Goal: Task Accomplishment & Management: Manage account settings

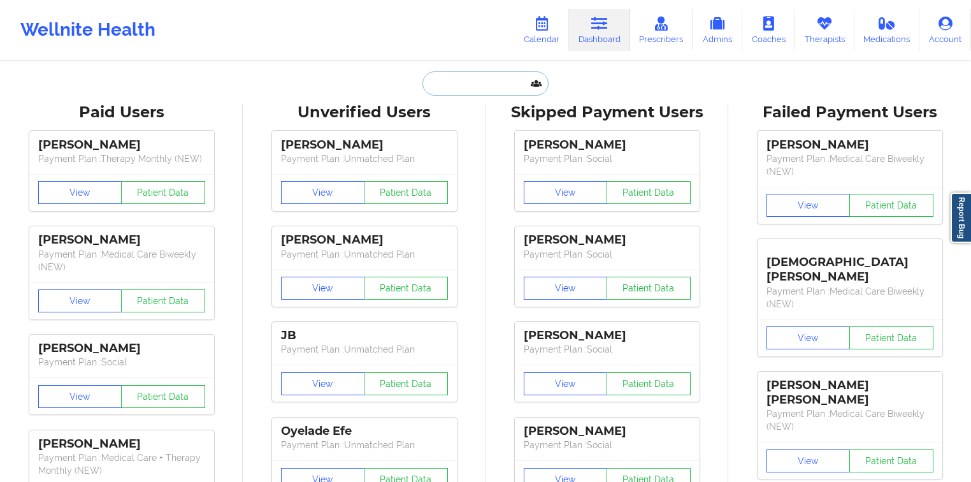
click at [481, 89] on input "text" at bounding box center [485, 83] width 126 height 24
paste input "[PERSON_NAME]"
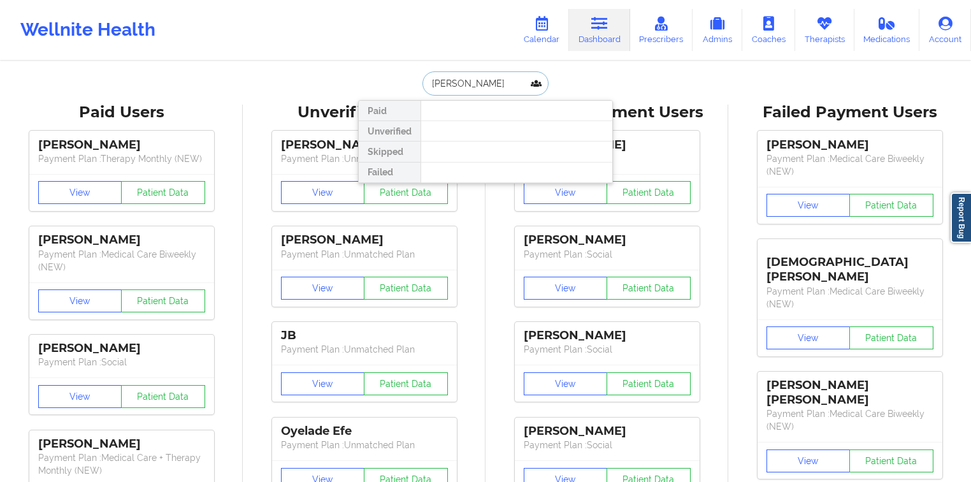
click at [464, 79] on input "[PERSON_NAME]" at bounding box center [485, 83] width 126 height 24
type input "[PERSON_NAME]"
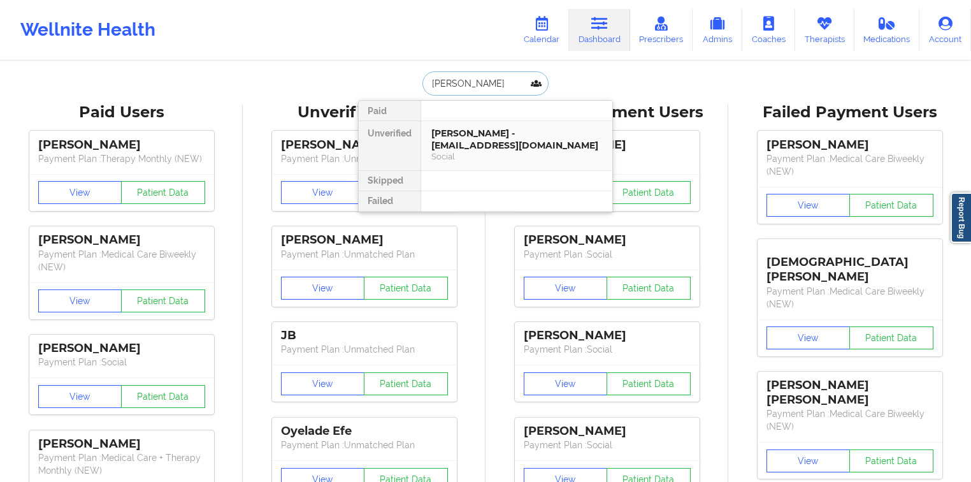
click at [492, 162] on div "[PERSON_NAME] - [EMAIL_ADDRESS][DOMAIN_NAME] Social" at bounding box center [516, 145] width 191 height 49
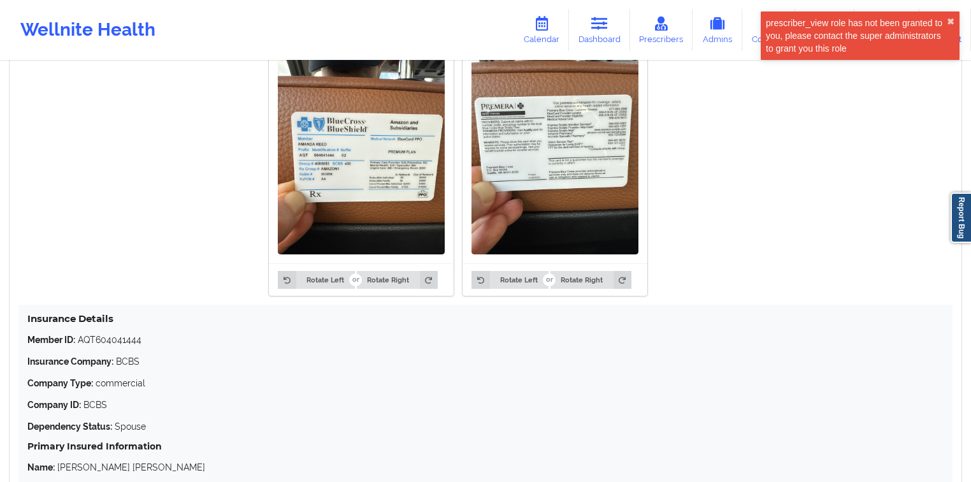
scroll to position [1047, 0]
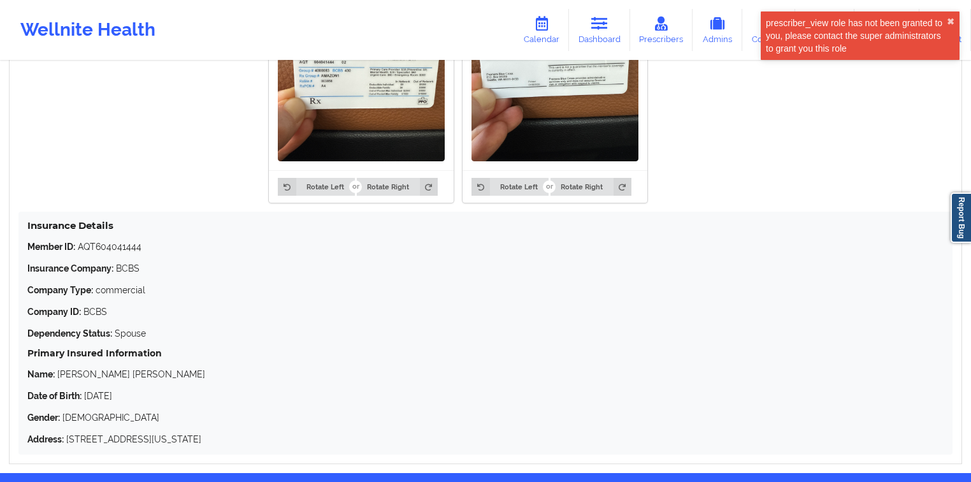
click at [130, 248] on p "Member ID: AQT604041444" at bounding box center [485, 246] width 916 height 13
copy p "AQT604041444"
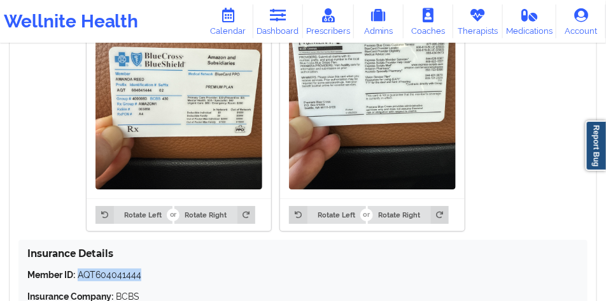
scroll to position [1029, 0]
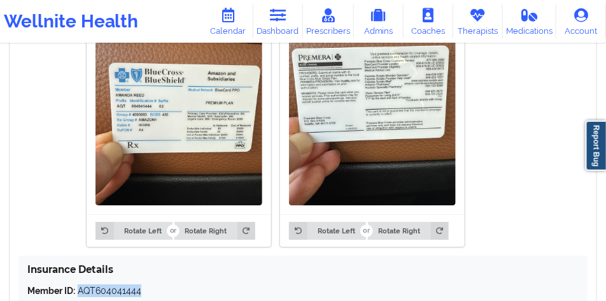
click at [131, 284] on p "Member ID: AQT604041444" at bounding box center [303, 290] width 552 height 13
drag, startPoint x: 141, startPoint y: 277, endPoint x: 96, endPoint y: 276, distance: 45.2
click at [96, 284] on p "Member ID: AQT604041444" at bounding box center [303, 290] width 552 height 13
copy p "604041444"
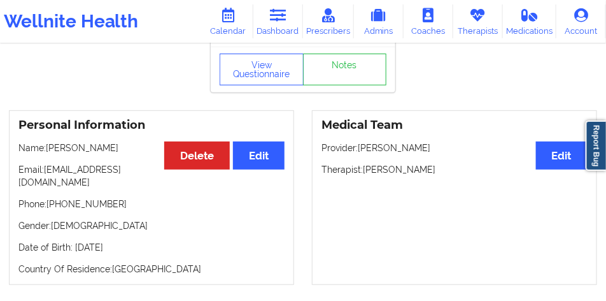
scroll to position [73, 0]
click at [77, 241] on p "Date of Birth: [DEMOGRAPHIC_DATA]" at bounding box center [151, 247] width 266 height 13
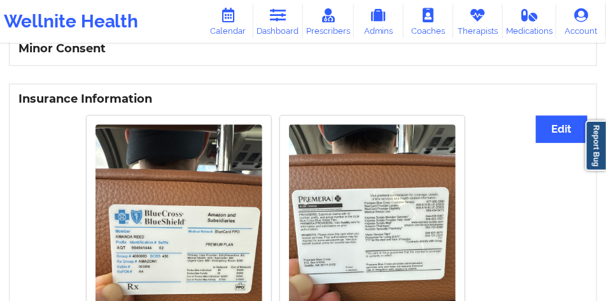
scroll to position [901, 0]
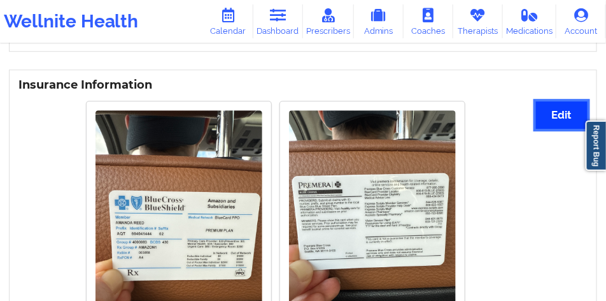
click at [563, 101] on button "Edit" at bounding box center [562, 114] width 52 height 27
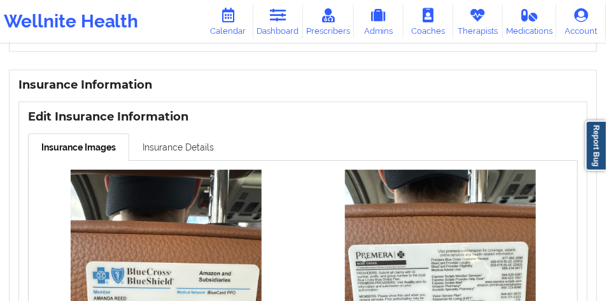
click at [163, 133] on link "Insurance Details" at bounding box center [178, 146] width 98 height 27
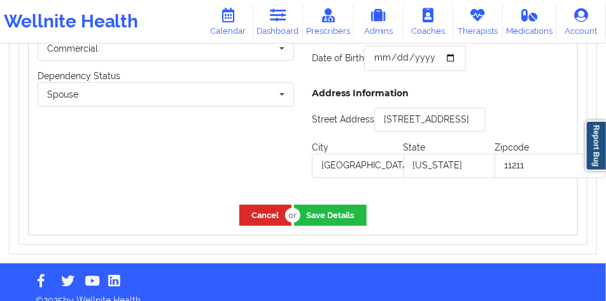
scroll to position [1138, 0]
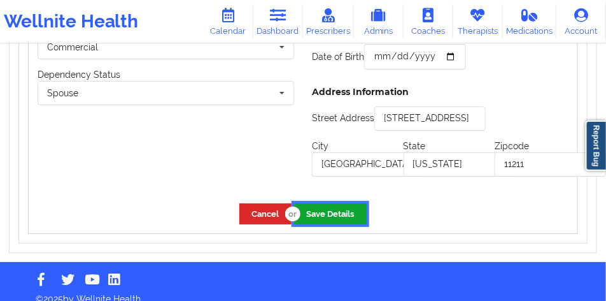
click at [325, 203] on button "Save Details" at bounding box center [330, 213] width 73 height 21
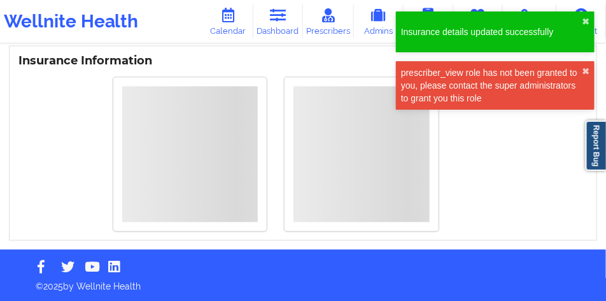
scroll to position [1076, 0]
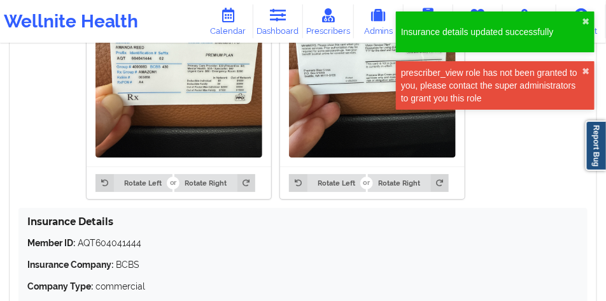
click at [582, 69] on div "prescriber_view role has not been granted to you, please contact the super admi…" at bounding box center [491, 85] width 181 height 38
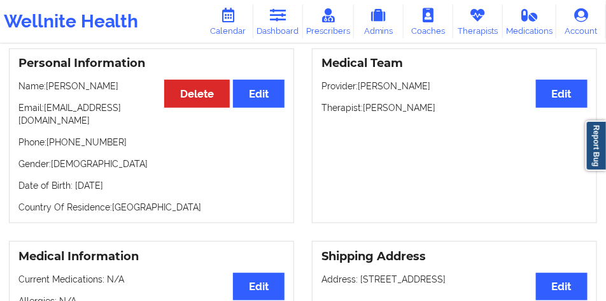
scroll to position [127, 0]
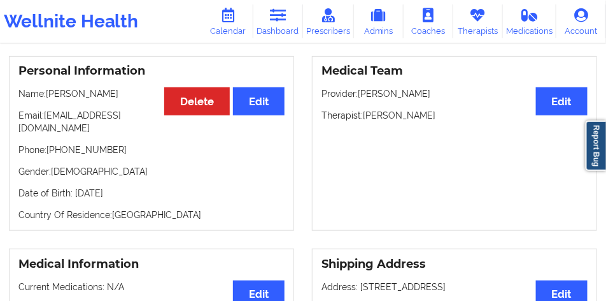
click at [108, 94] on p "Name: [PERSON_NAME]" at bounding box center [151, 93] width 266 height 13
copy p "[PERSON_NAME]"
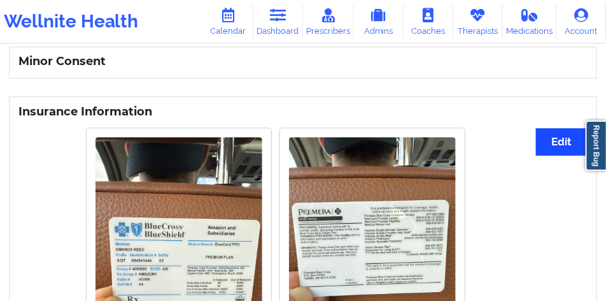
scroll to position [860, 0]
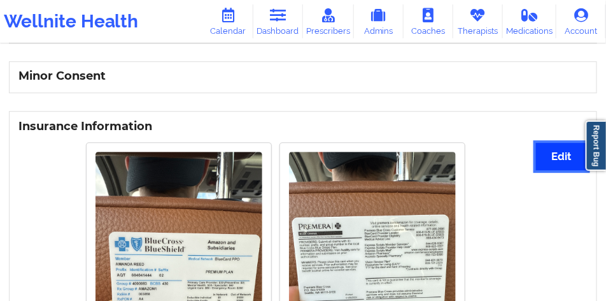
click at [562, 143] on button "Edit" at bounding box center [562, 156] width 52 height 27
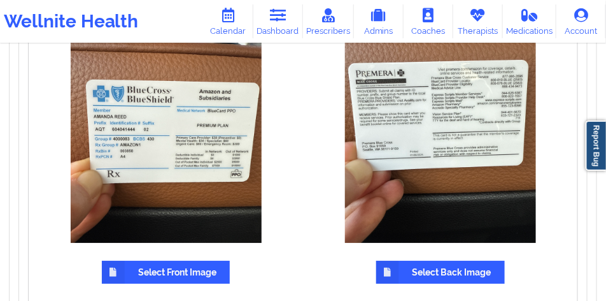
scroll to position [1115, 0]
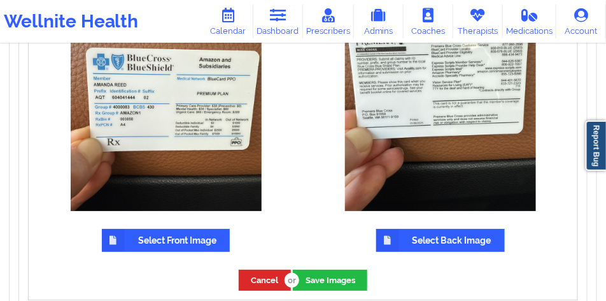
click at [157, 231] on label "Select Front Image" at bounding box center [166, 240] width 128 height 23
click at [0, 0] on input "Select Front Image" at bounding box center [0, 0] width 0 height 0
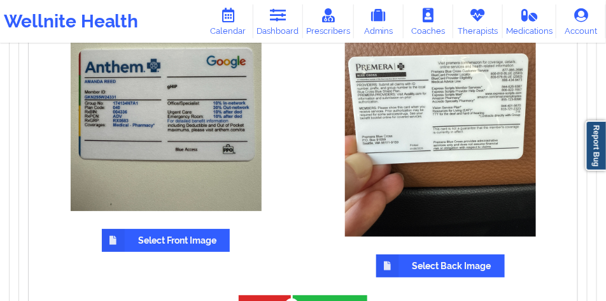
click at [444, 254] on label "Select Back Image" at bounding box center [440, 265] width 129 height 23
click at [0, 0] on input "Select Back Image" at bounding box center [0, 0] width 0 height 0
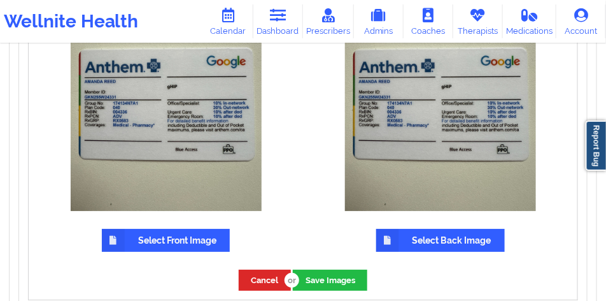
scroll to position [1147, 0]
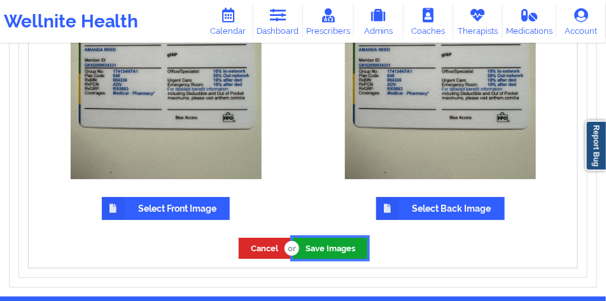
click at [324, 238] on button "Save Images" at bounding box center [330, 248] width 75 height 21
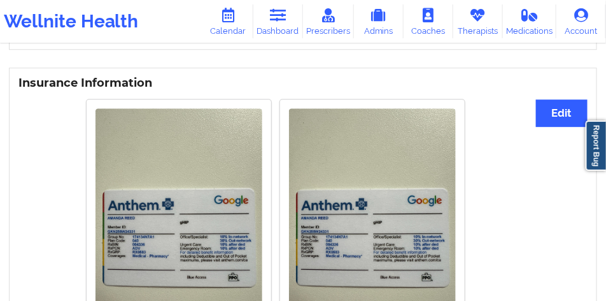
scroll to position [915, 0]
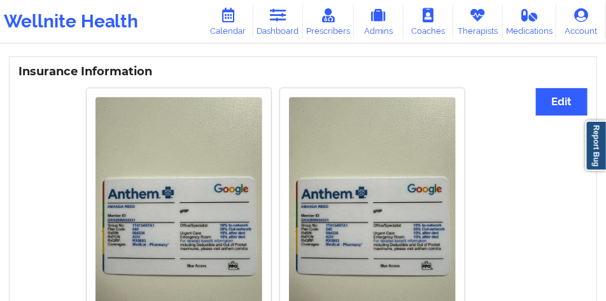
click at [547, 93] on button "Edit" at bounding box center [562, 101] width 52 height 27
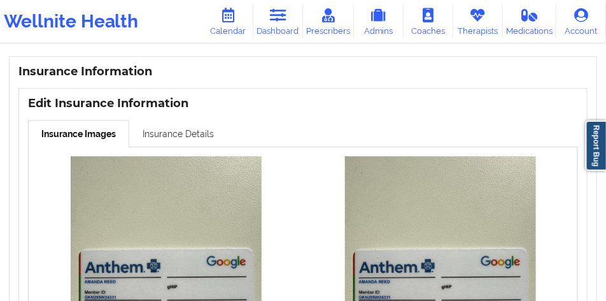
click at [154, 120] on link "Insurance Details" at bounding box center [178, 133] width 98 height 27
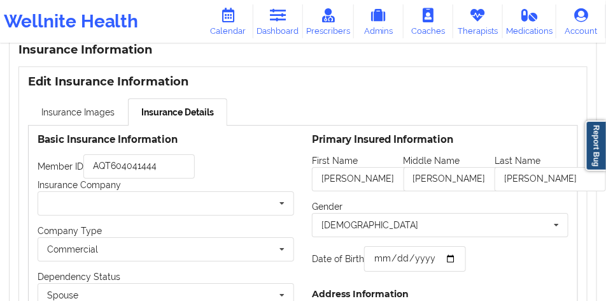
scroll to position [947, 0]
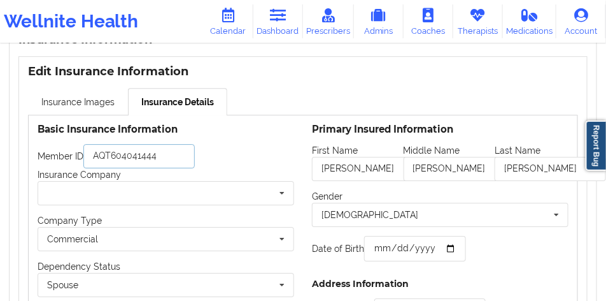
click at [156, 150] on input "AQT604041444" at bounding box center [138, 156] width 111 height 24
paste input "GKN255W24331"
type input "GKN255W24331"
click at [145, 182] on input "text" at bounding box center [166, 193] width 255 height 23
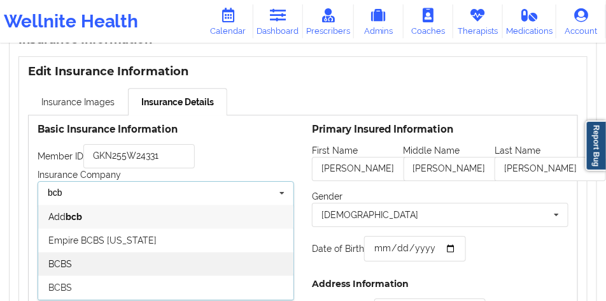
type input "bcb"
click at [124, 255] on div "BCBS" at bounding box center [165, 264] width 255 height 24
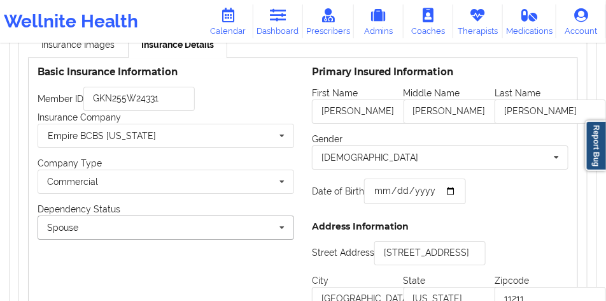
scroll to position [1042, 0]
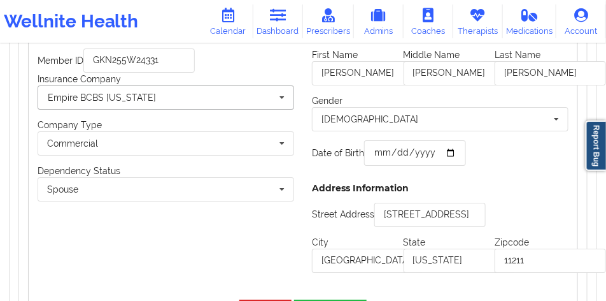
click at [175, 85] on div "Empire BCBS [US_STATE] Humana Optum United Health Oscar Tricare Empire BCBS [US…" at bounding box center [166, 97] width 257 height 24
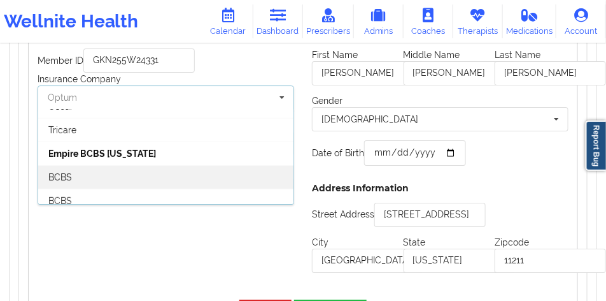
scroll to position [96, 0]
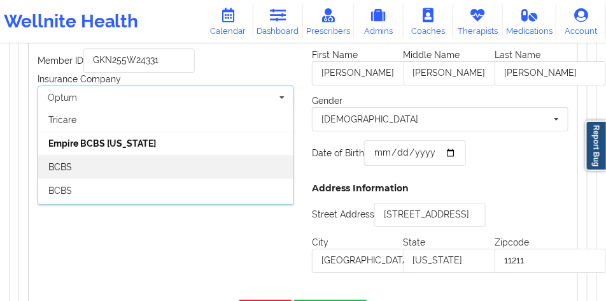
click at [132, 155] on div "BCBS" at bounding box center [165, 167] width 255 height 24
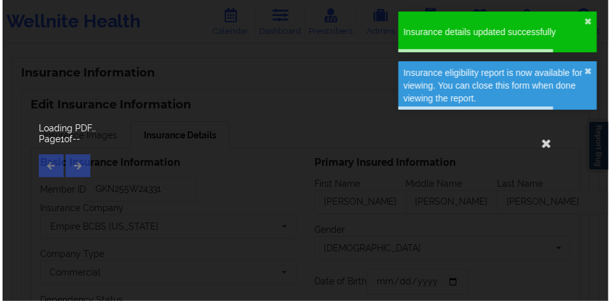
scroll to position [934, 0]
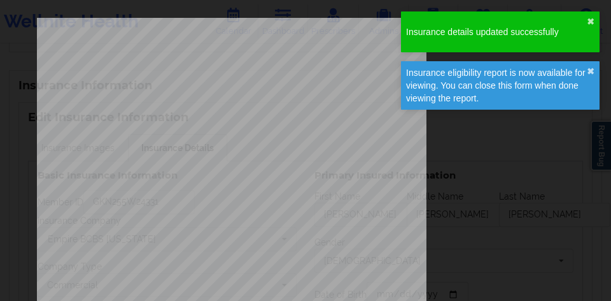
type input "[DATE]"
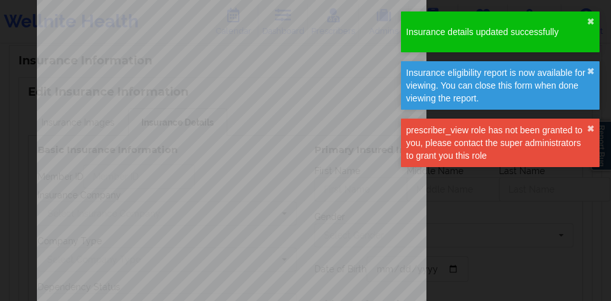
scroll to position [159, 0]
type input "[PERSON_NAME]"
type input "[DATE]"
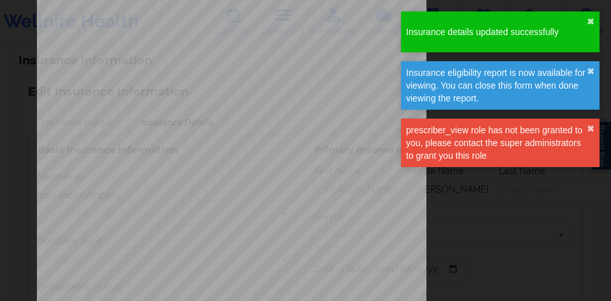
type input "[STREET_ADDRESS]"
type input "[GEOGRAPHIC_DATA]"
type input "[US_STATE]"
type input "11211"
type input "GKN255W24331"
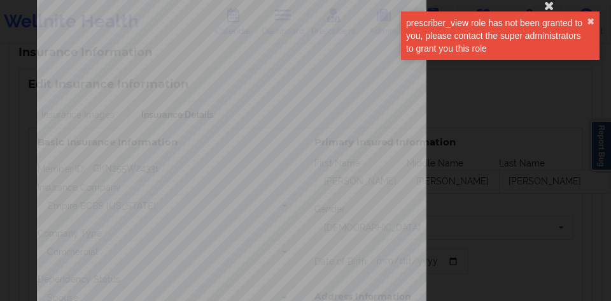
scroll to position [32, 0]
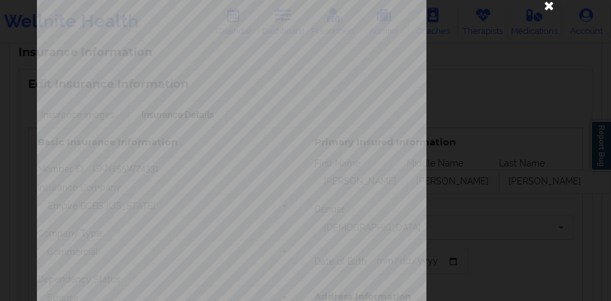
click at [541, 4] on icon at bounding box center [549, 5] width 20 height 20
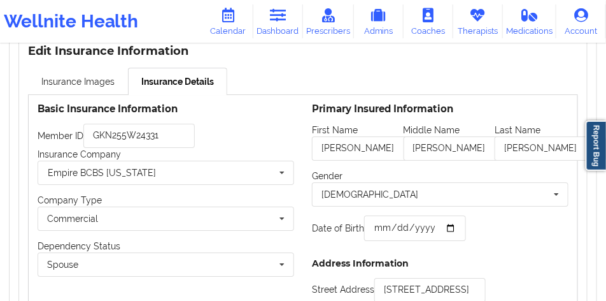
scroll to position [978, 0]
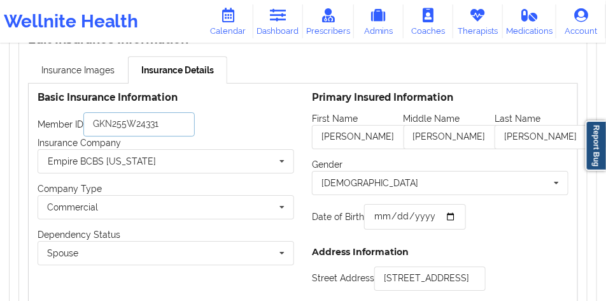
click at [175, 115] on input "GKN255W24331" at bounding box center [138, 124] width 111 height 24
click at [103, 56] on link "Insurance Images" at bounding box center [78, 69] width 100 height 27
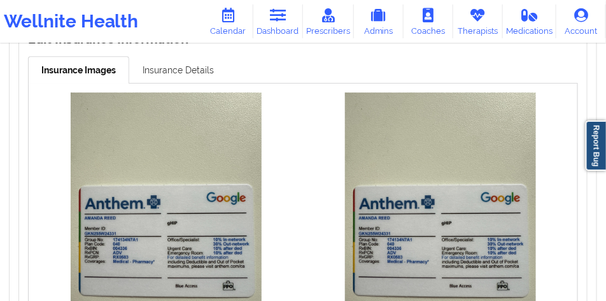
click at [144, 59] on link "Insurance Details" at bounding box center [178, 69] width 98 height 27
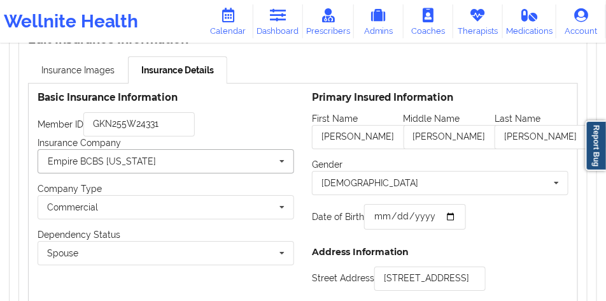
click at [148, 150] on input "text" at bounding box center [166, 161] width 255 height 23
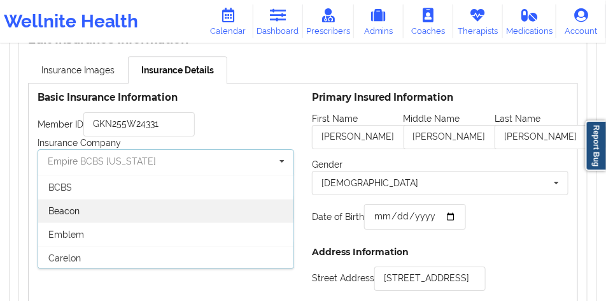
scroll to position [173, 0]
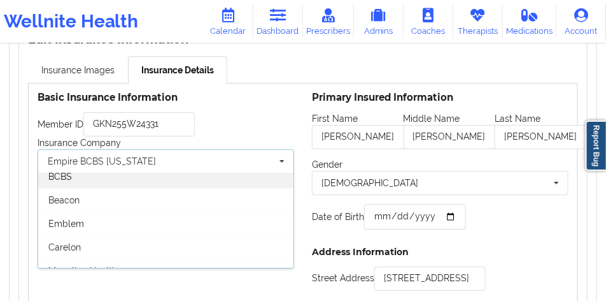
click at [135, 172] on div "BCBS" at bounding box center [165, 176] width 255 height 24
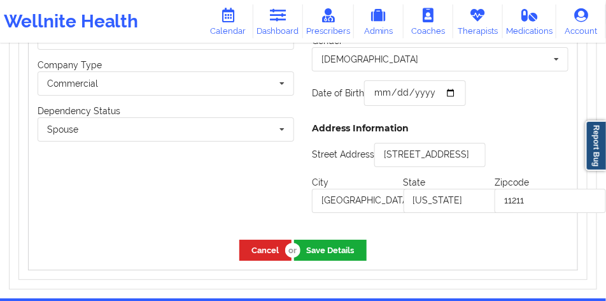
scroll to position [1106, 0]
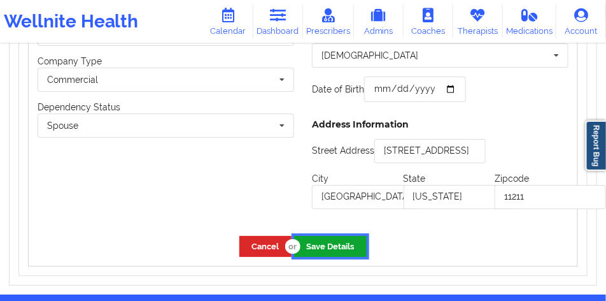
click at [338, 236] on button "Save Details" at bounding box center [330, 246] width 73 height 21
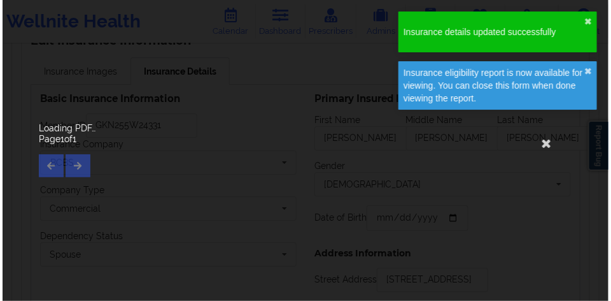
scroll to position [1031, 0]
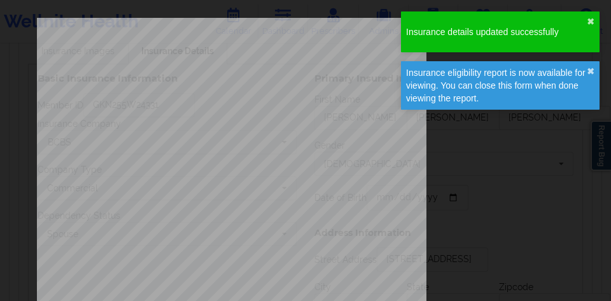
type input "[DATE]"
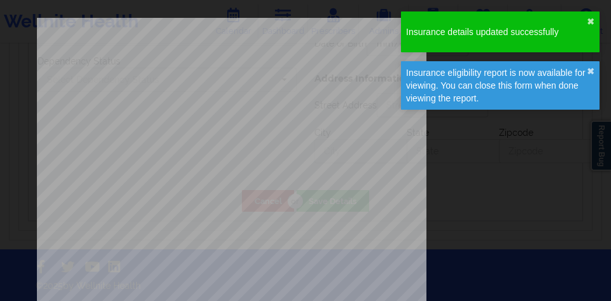
scroll to position [791, 0]
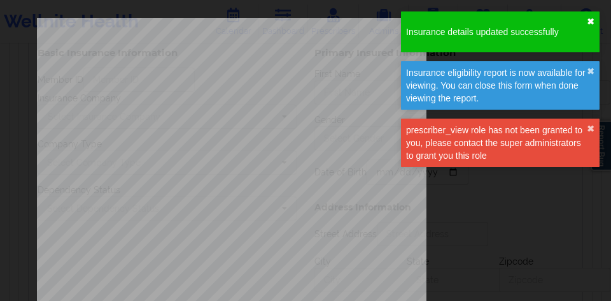
click at [590, 22] on button "✖︎" at bounding box center [591, 22] width 8 height 10
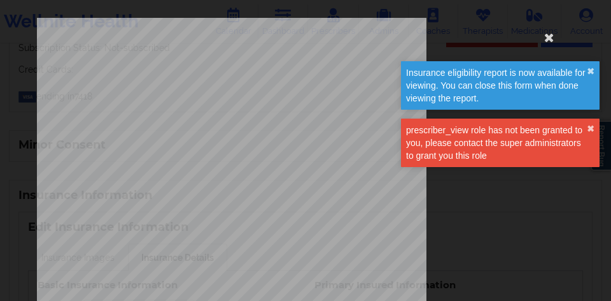
type input "[PERSON_NAME]"
type input "[DATE]"
type input "[STREET_ADDRESS]"
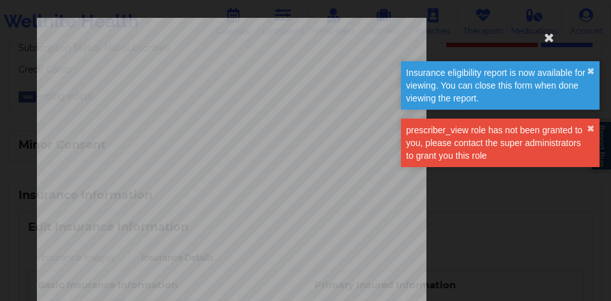
type input "[GEOGRAPHIC_DATA]"
type input "[US_STATE]"
type input "11211"
type input "GKN255W24331"
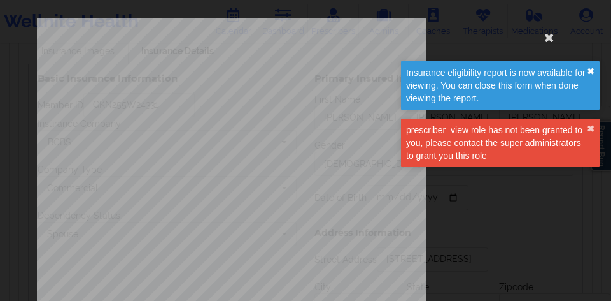
click at [594, 69] on div "Insurance eligibility report is now available for viewing. You can close this f…" at bounding box center [500, 85] width 199 height 48
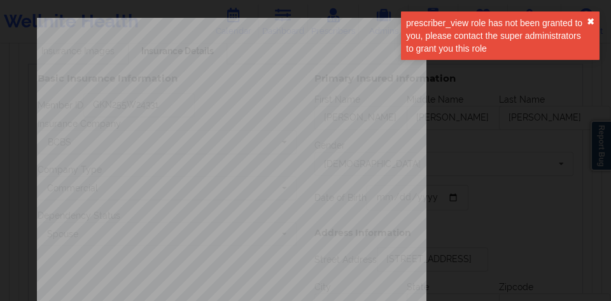
click at [590, 24] on button "✖︎" at bounding box center [591, 22] width 8 height 10
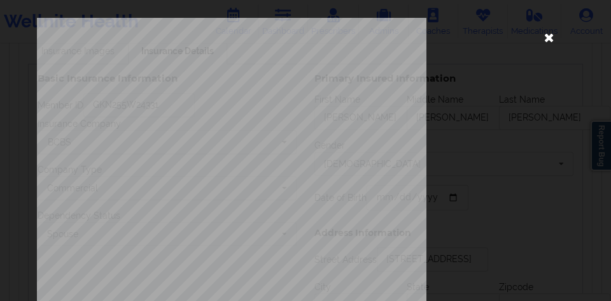
click at [539, 38] on icon at bounding box center [549, 37] width 20 height 20
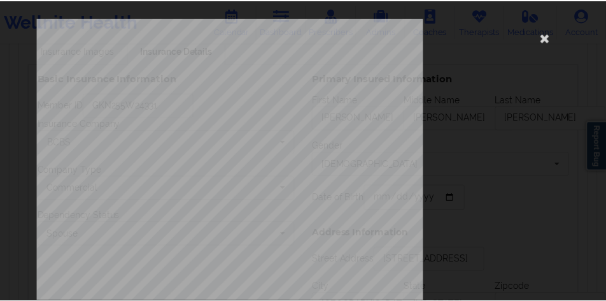
scroll to position [1010, 0]
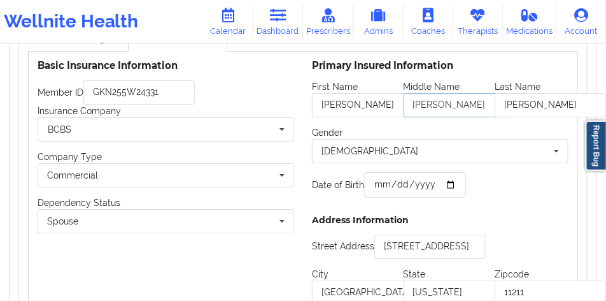
click at [460, 94] on input "[PERSON_NAME]" at bounding box center [459, 105] width 111 height 24
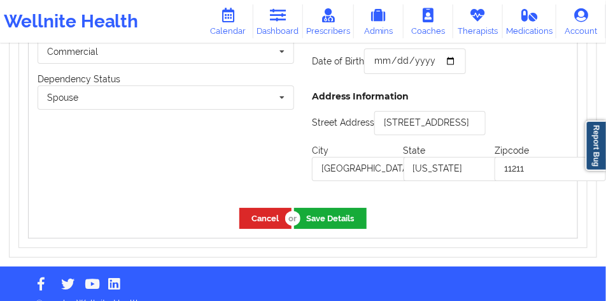
scroll to position [1138, 0]
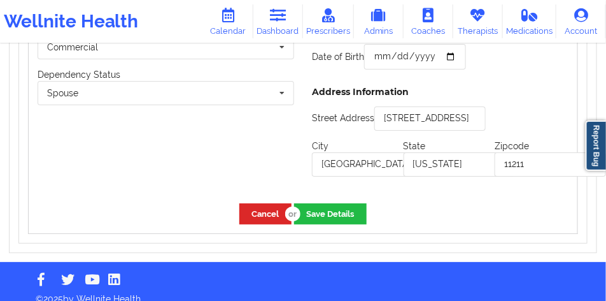
type input "J"
click at [339, 211] on div "Cancel Save Details" at bounding box center [303, 213] width 549 height 39
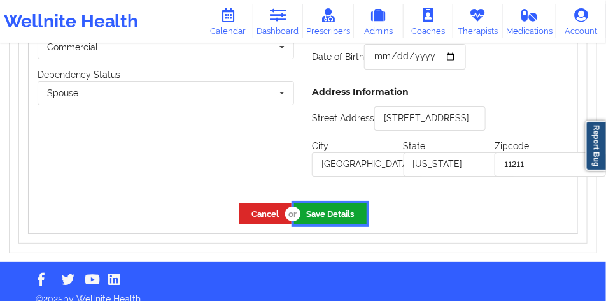
click at [341, 208] on button "Save Details" at bounding box center [330, 213] width 73 height 21
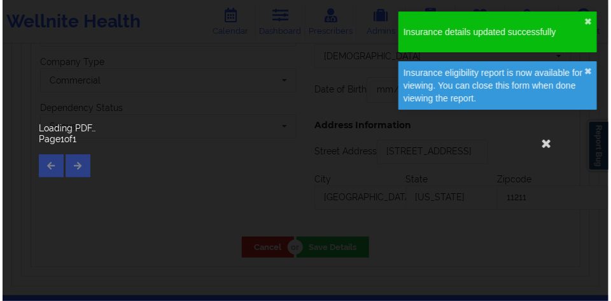
scroll to position [1159, 0]
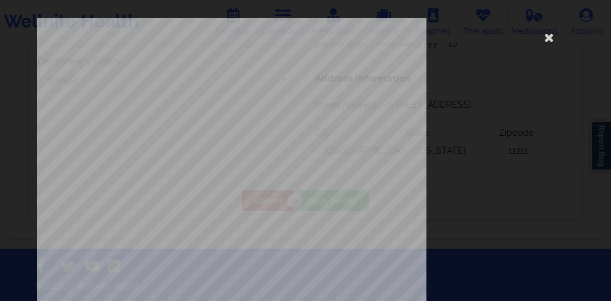
type input "[DATE]"
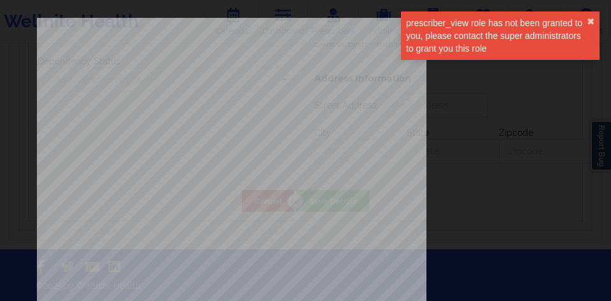
type input "[PERSON_NAME]"
type input "J"
type input "[PERSON_NAME]"
type input "[DATE]"
type input "[STREET_ADDRESS]"
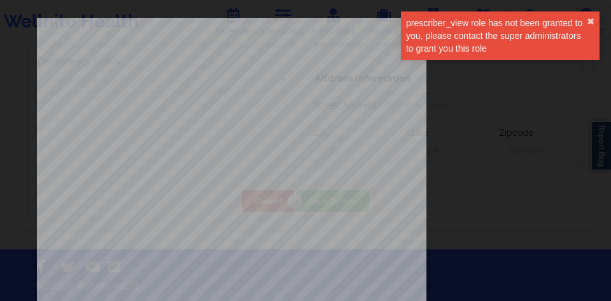
type input "[GEOGRAPHIC_DATA]"
type input "[US_STATE]"
type input "11211"
type input "GKN255W24331"
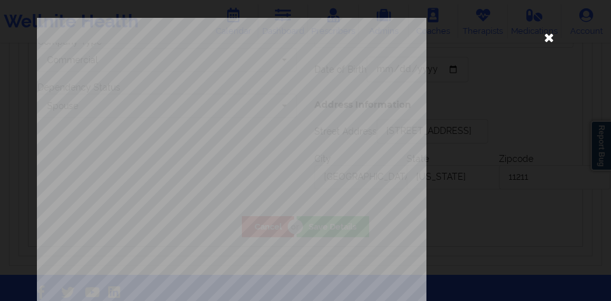
click at [539, 38] on icon at bounding box center [549, 37] width 20 height 20
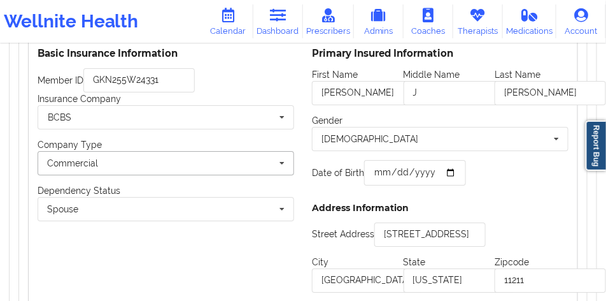
scroll to position [1043, 0]
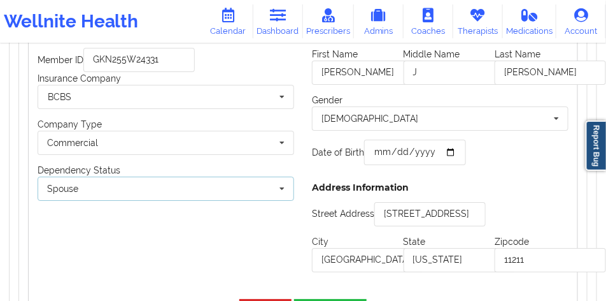
click at [196, 176] on div "Spouse Own coverage Spouse Children" at bounding box center [166, 188] width 257 height 24
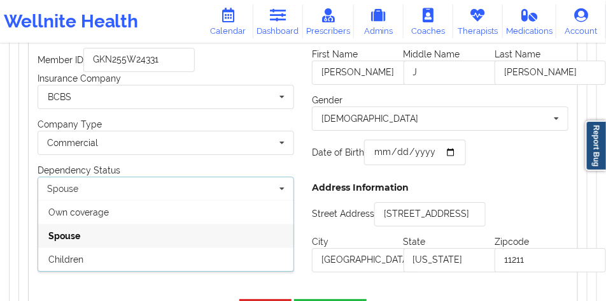
click at [194, 176] on div "Spouse Own coverage Spouse Children" at bounding box center [166, 188] width 257 height 24
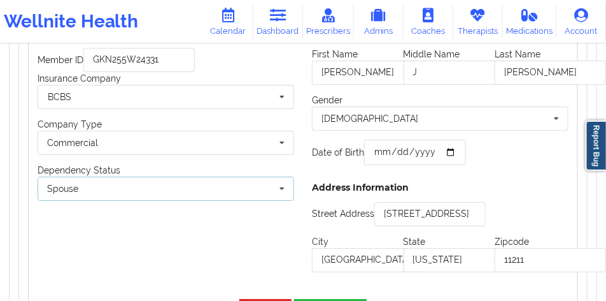
click at [239, 180] on div "Spouse Own coverage Spouse Children" at bounding box center [166, 188] width 257 height 24
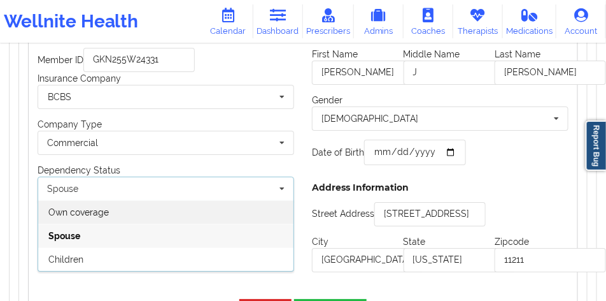
click at [199, 200] on div "Own coverage" at bounding box center [165, 212] width 255 height 24
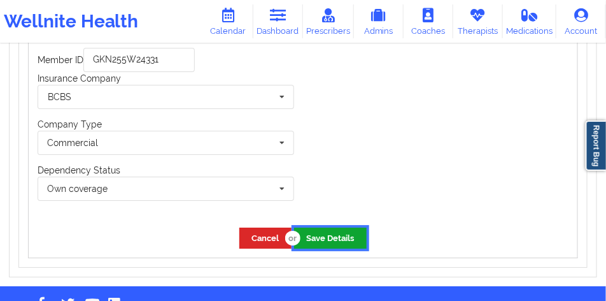
click at [329, 227] on button "Save Details" at bounding box center [330, 237] width 73 height 21
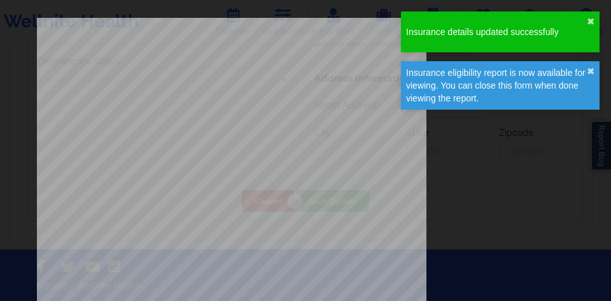
scroll to position [824, 0]
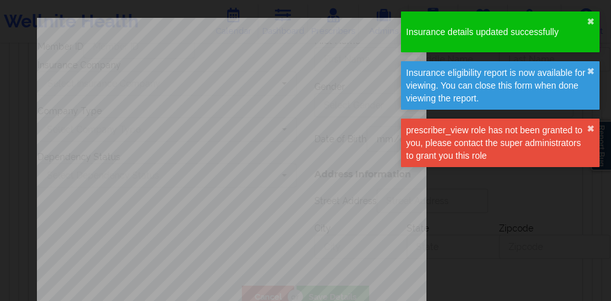
click at [583, 22] on div "Insurance details updated successfully ✖︎" at bounding box center [500, 31] width 199 height 41
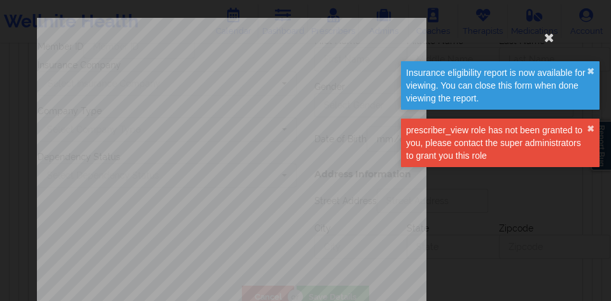
type input "GKN255W24331"
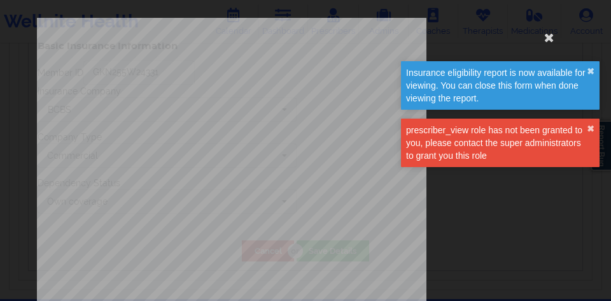
click at [587, 71] on div "Insurance eligibility report is now available for viewing. You can close this f…" at bounding box center [496, 85] width 181 height 38
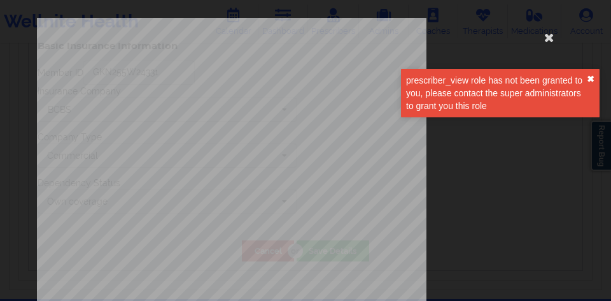
click at [591, 80] on div "prescriber_view role has not been granted to you, please contact the super admi…" at bounding box center [500, 93] width 199 height 48
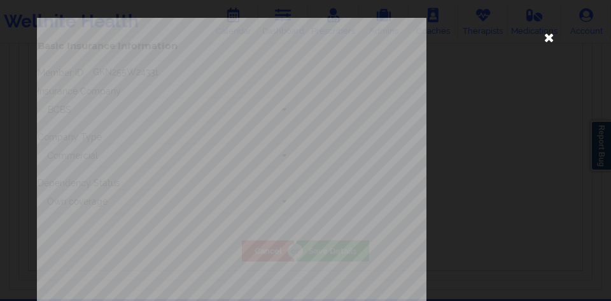
click at [544, 40] on icon at bounding box center [549, 37] width 20 height 20
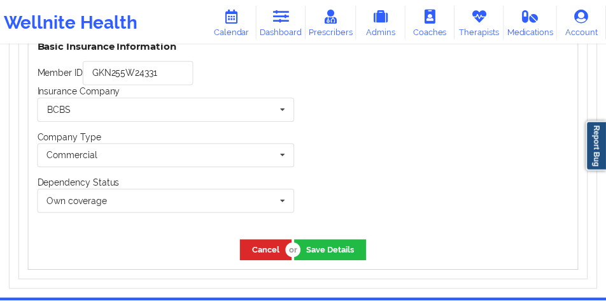
scroll to position [1043, 0]
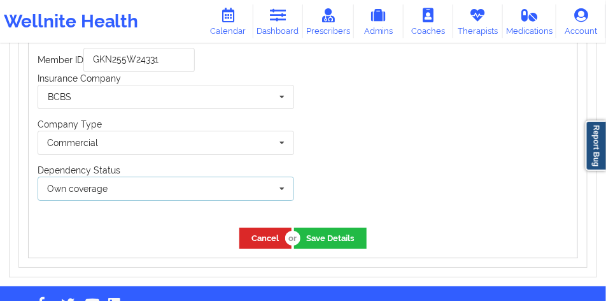
click at [122, 176] on div "Own coverage Own coverage Spouse Children" at bounding box center [166, 188] width 257 height 24
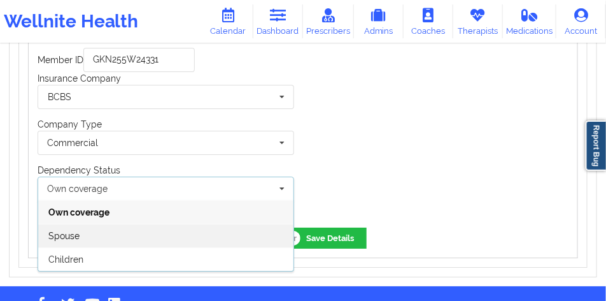
click at [104, 231] on div "Spouse" at bounding box center [165, 236] width 255 height 24
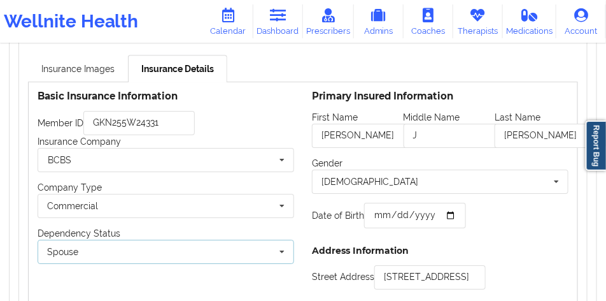
scroll to position [979, 0]
click at [206, 150] on input "text" at bounding box center [166, 160] width 255 height 23
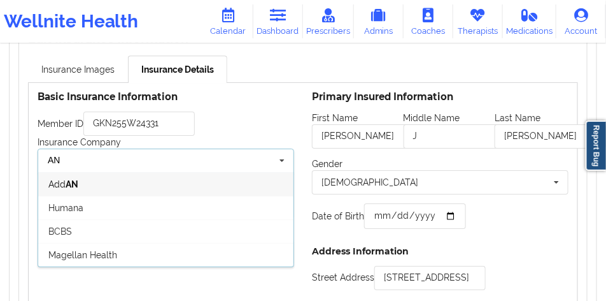
scroll to position [0, 0]
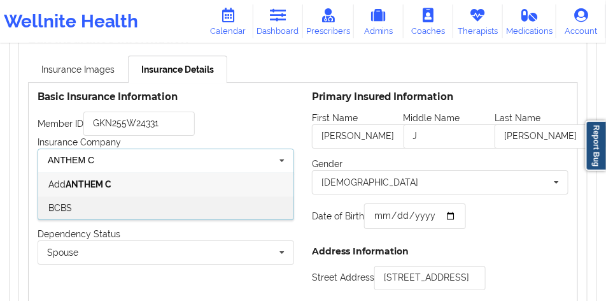
type input "ANTHEM C"
click at [169, 196] on div "BCBS" at bounding box center [165, 208] width 255 height 24
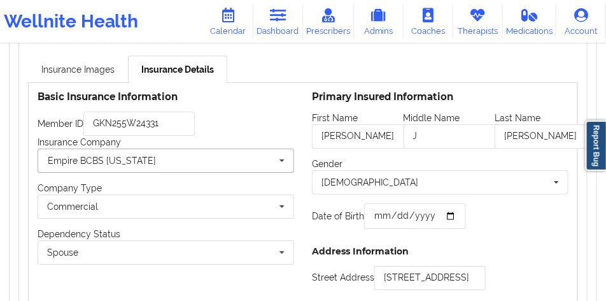
click at [194, 149] on input "text" at bounding box center [166, 160] width 255 height 23
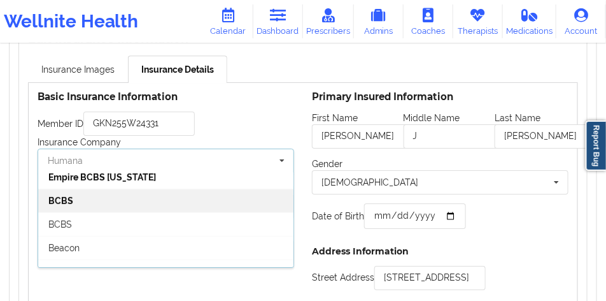
scroll to position [191, 0]
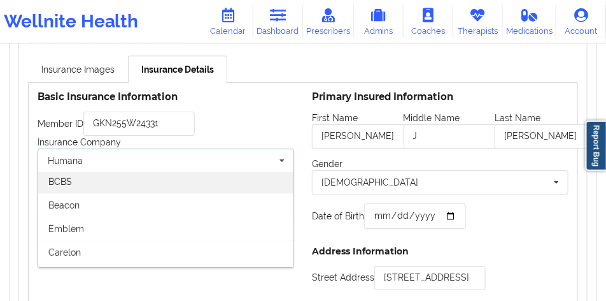
click at [159, 177] on div "BCBS" at bounding box center [165, 181] width 255 height 24
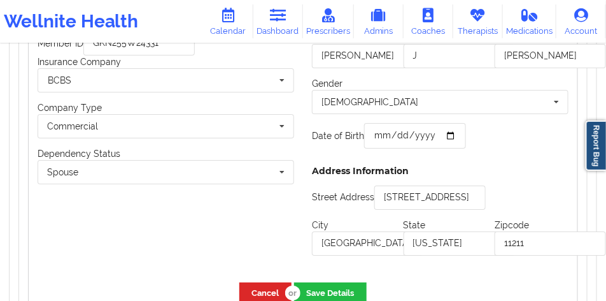
scroll to position [1138, 0]
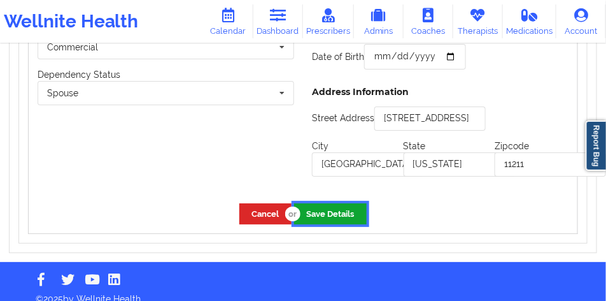
click at [344, 206] on button "Save Details" at bounding box center [330, 213] width 73 height 21
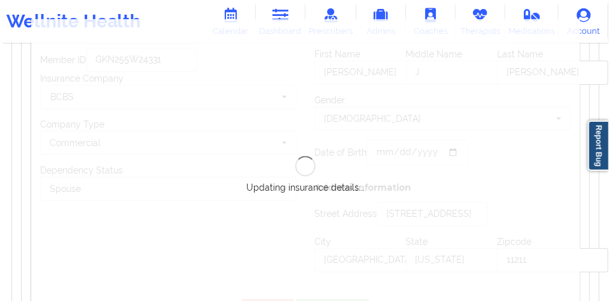
scroll to position [1063, 0]
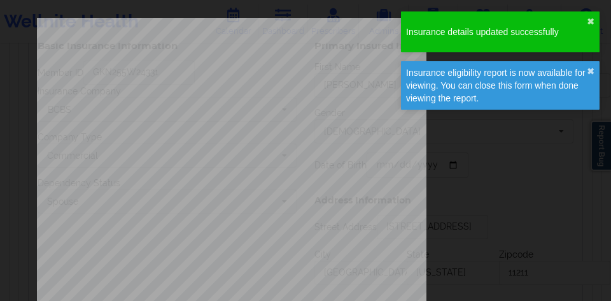
type input "[DATE]"
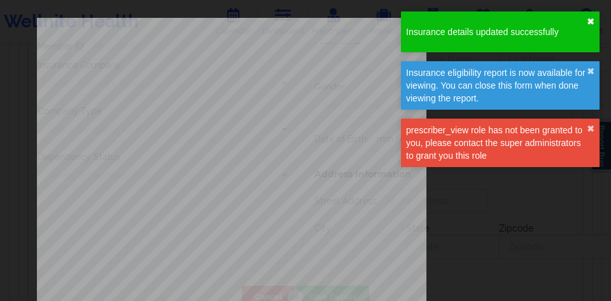
type input "GKN255W24331"
type input "[PERSON_NAME]"
type input "J"
type input "[PERSON_NAME]"
type input "[DATE]"
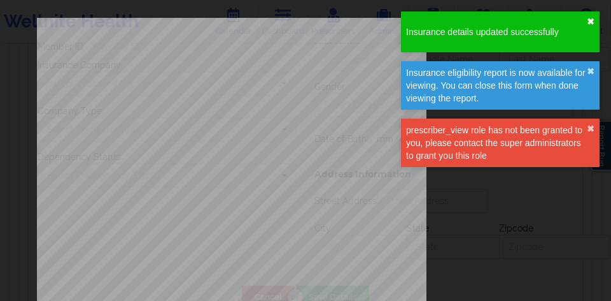
type input "[STREET_ADDRESS]"
type input "[GEOGRAPHIC_DATA]"
type input "[US_STATE]"
type input "11211"
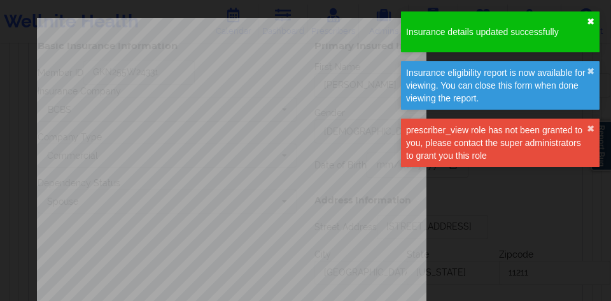
click at [593, 25] on button "✖︎" at bounding box center [591, 22] width 8 height 10
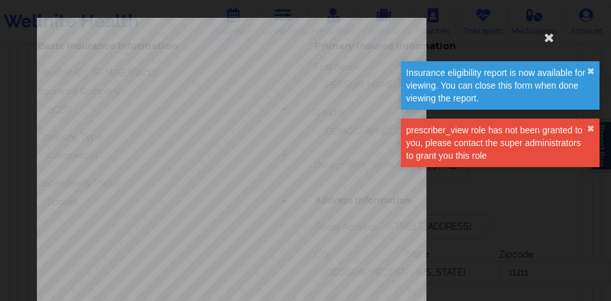
click at [594, 62] on div "Insurance eligibility report is now available for viewing. You can close this f…" at bounding box center [500, 85] width 199 height 48
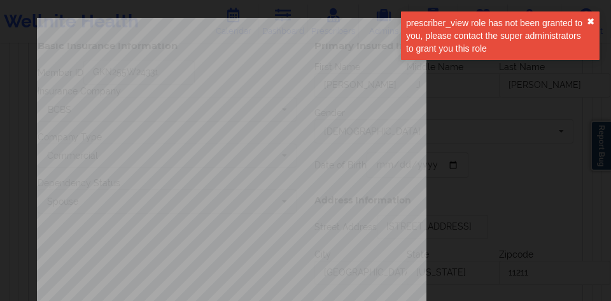
click at [589, 60] on div "prescriber_view role has not been granted to you, please contact the super admi…" at bounding box center [500, 35] width 199 height 48
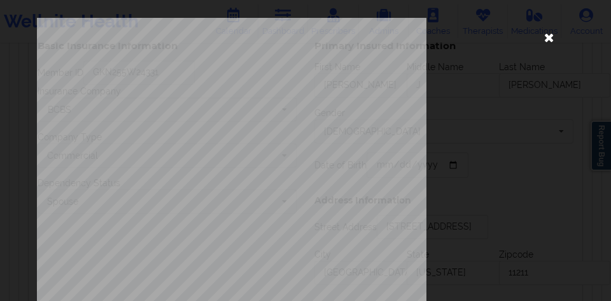
click at [545, 38] on icon at bounding box center [549, 37] width 20 height 20
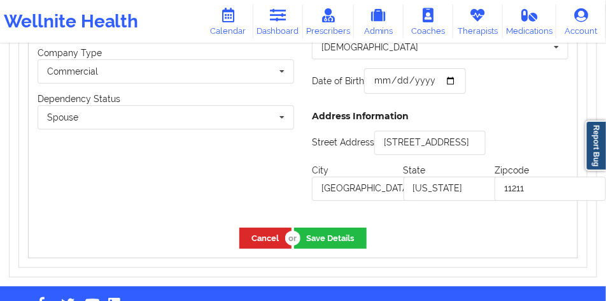
scroll to position [1138, 0]
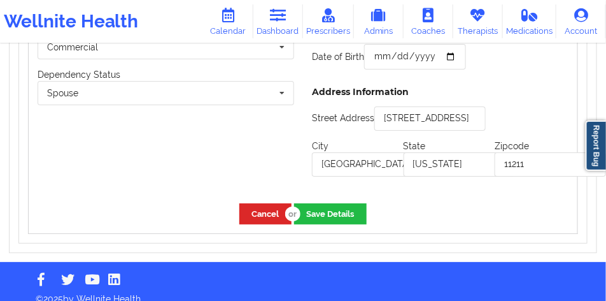
click at [264, 216] on div "Cancel Save Details" at bounding box center [303, 213] width 549 height 39
click at [257, 203] on button "Cancel" at bounding box center [265, 213] width 52 height 21
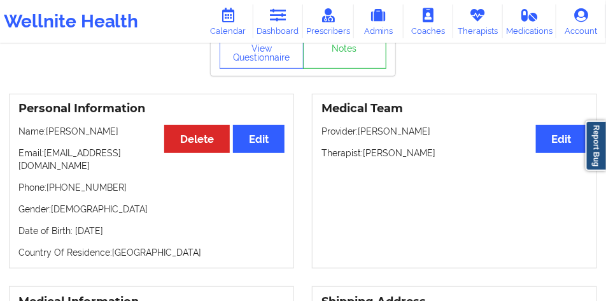
scroll to position [87, 0]
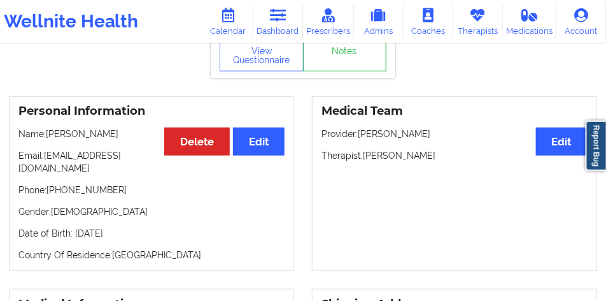
click at [403, 129] on p "Provider: [PERSON_NAME]" at bounding box center [455, 133] width 266 height 13
copy p "[PERSON_NAME]"
click at [385, 155] on p "Therapist: [PERSON_NAME]" at bounding box center [455, 155] width 266 height 13
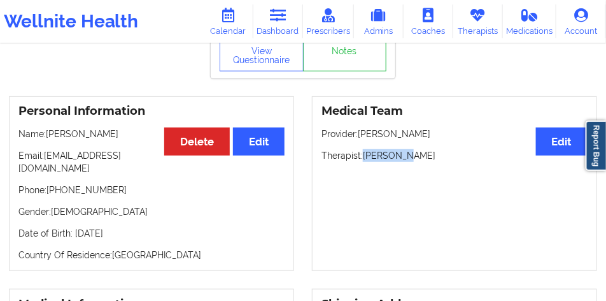
copy p "[PERSON_NAME]"
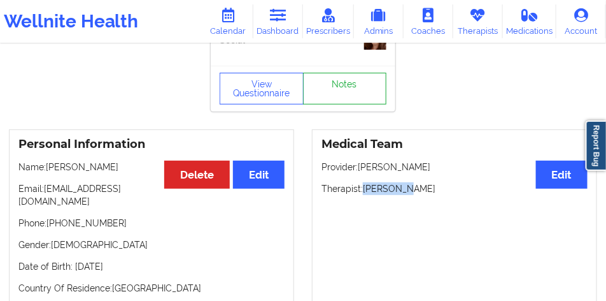
scroll to position [24, 0]
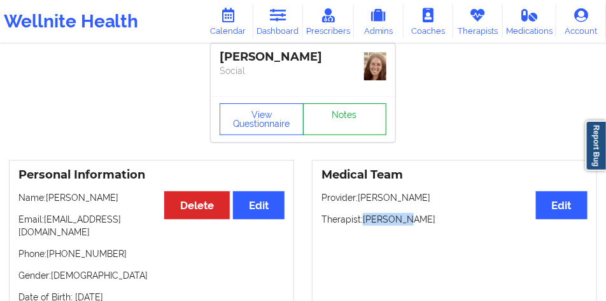
click at [351, 131] on link "Notes" at bounding box center [345, 119] width 84 height 32
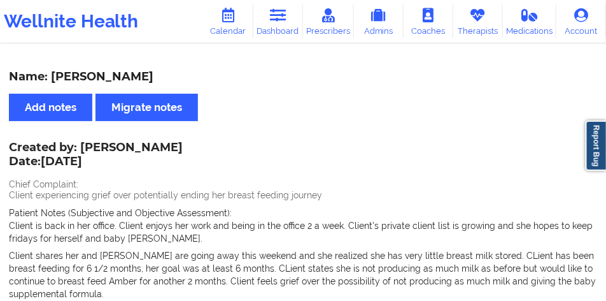
click at [156, 148] on div "Created by: [PERSON_NAME] Date: [DATE]" at bounding box center [96, 155] width 174 height 29
copy div "Colwin"
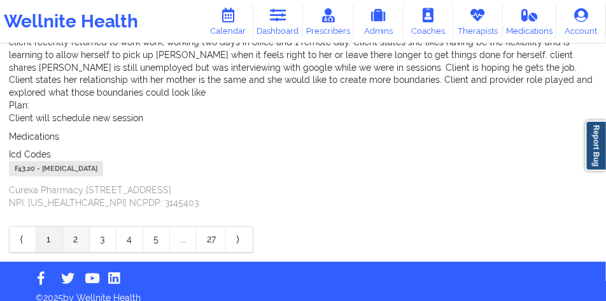
click at [66, 235] on link "2" at bounding box center [76, 239] width 27 height 25
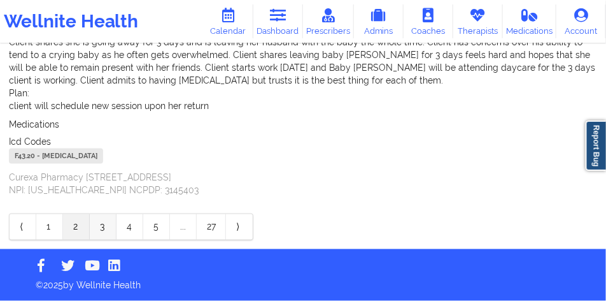
click at [94, 226] on link "3" at bounding box center [103, 226] width 27 height 25
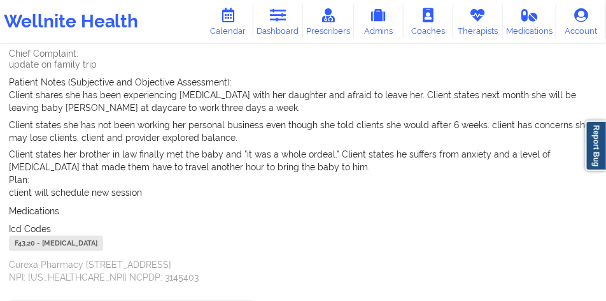
scroll to position [508, 0]
